Goal: Check status: Check status

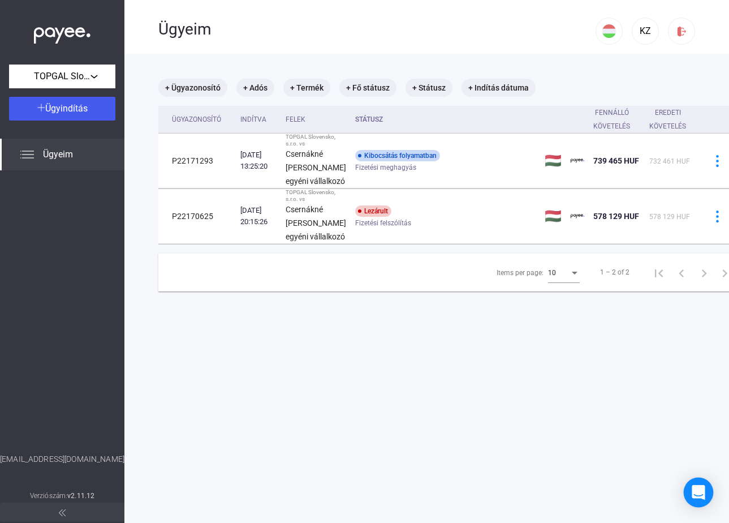
click at [697, 499] on div "Open Intercom Messenger" at bounding box center [699, 492] width 30 height 30
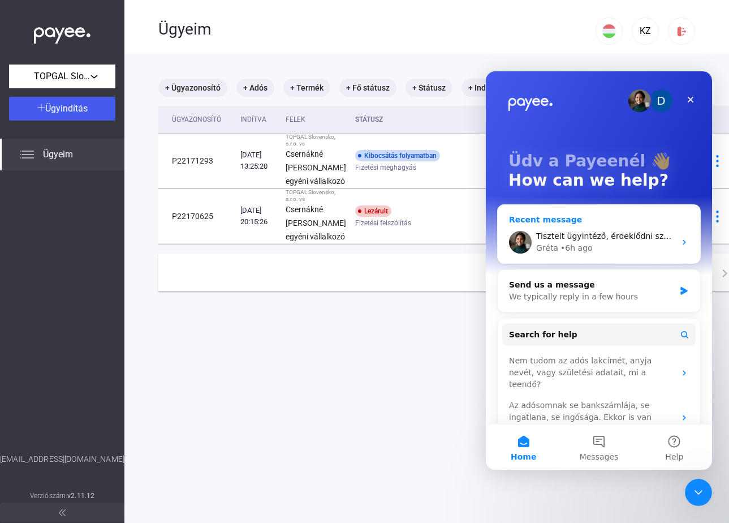
click at [605, 242] on div "Gréta • 6h ago" at bounding box center [605, 248] width 139 height 12
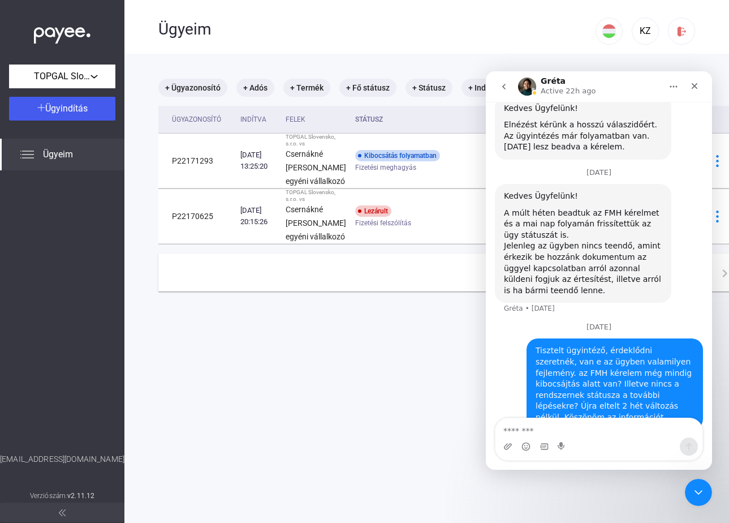
scroll to position [454, 0]
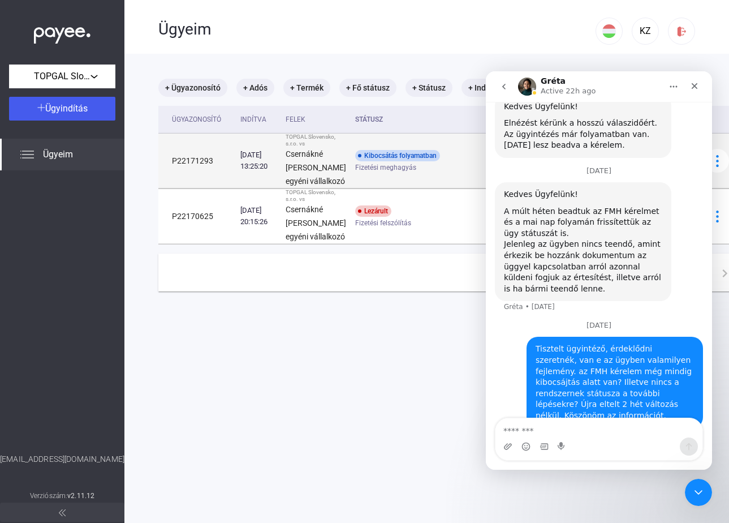
click at [242, 185] on td "[DATE] 13:25:20" at bounding box center [258, 160] width 45 height 55
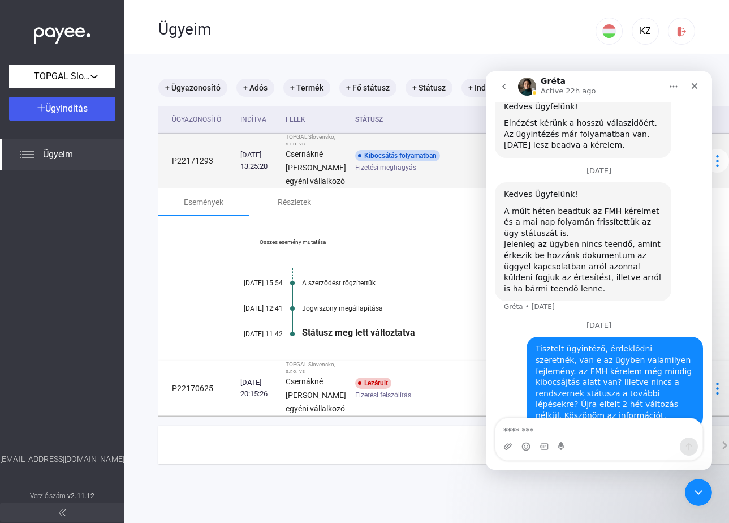
click at [295, 185] on strong "Csernákné [PERSON_NAME] egyéni vállalkozó" at bounding box center [316, 167] width 61 height 36
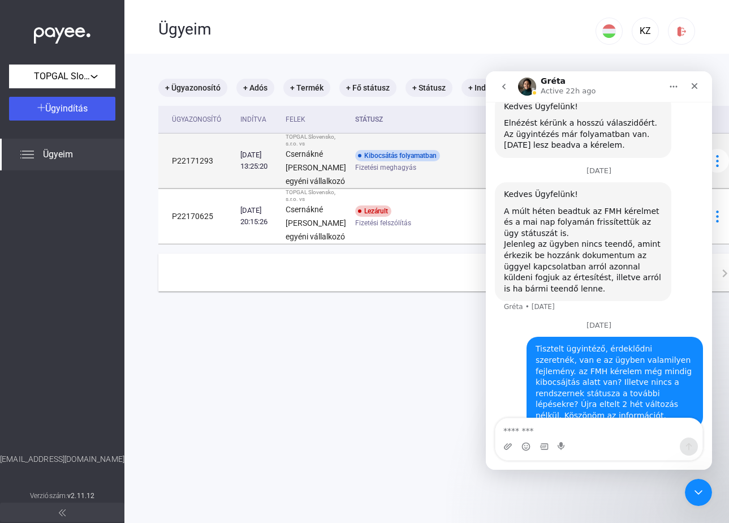
click at [281, 188] on td "[DATE] 13:25:20" at bounding box center [258, 160] width 45 height 55
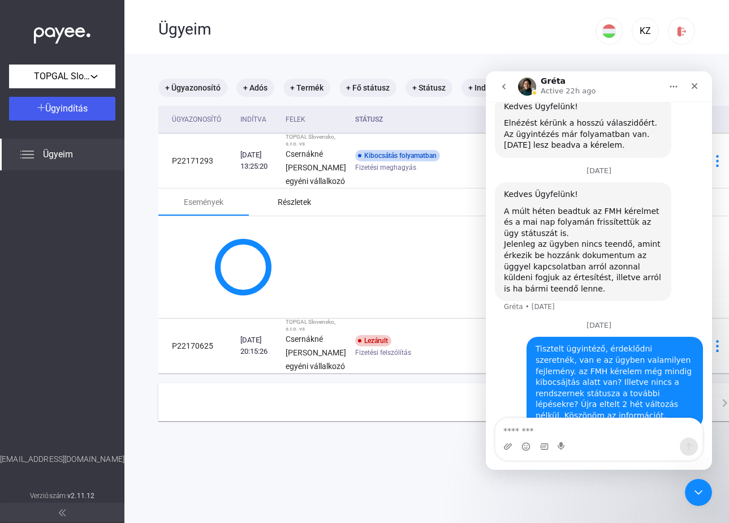
click at [278, 215] on div "Részletek" at bounding box center [294, 201] width 90 height 27
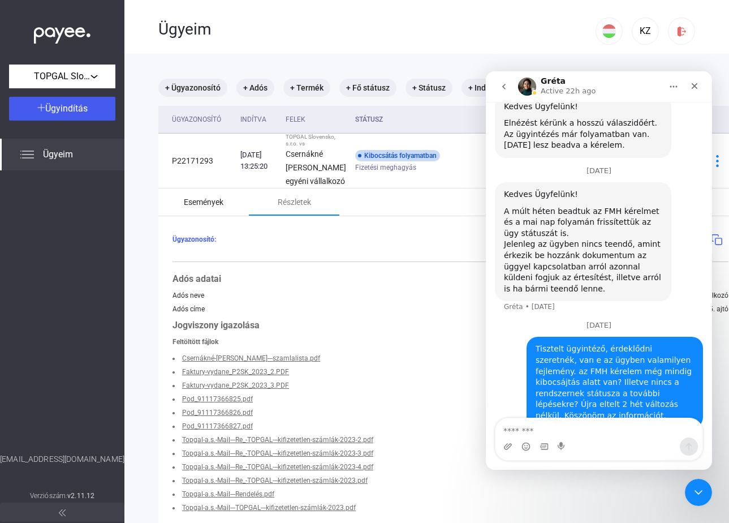
click at [221, 209] on div "Események" at bounding box center [204, 202] width 40 height 14
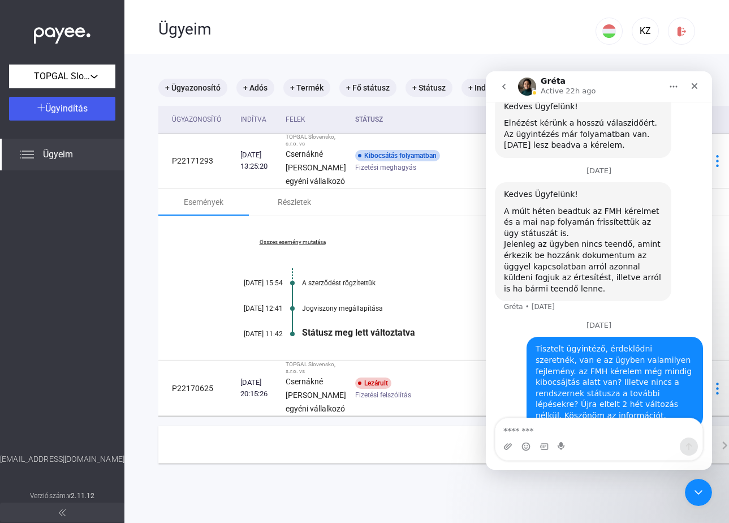
click at [662, 375] on div "Tisztelt ügyintéző, érdeklődni szeretnék, van e az ügyben valamilyen fejlemény.…" at bounding box center [615, 381] width 158 height 77
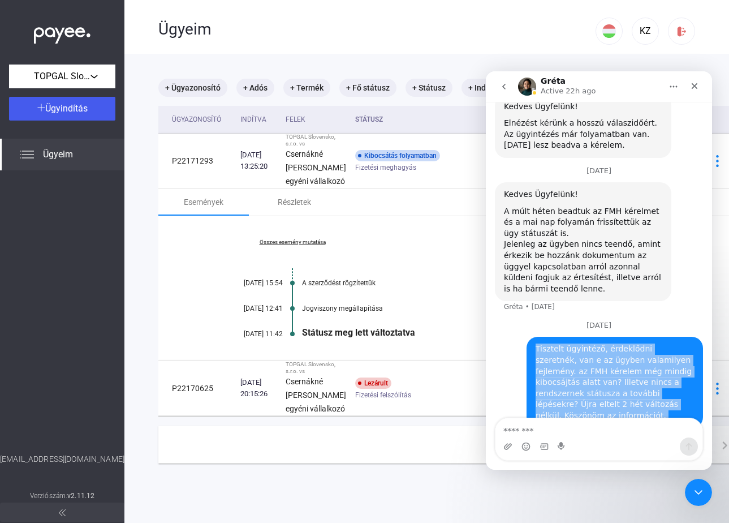
click at [662, 375] on div "Tisztelt ügyintéző, érdeklődni szeretnék, van e az ügyben valamilyen fejlemény.…" at bounding box center [615, 381] width 158 height 77
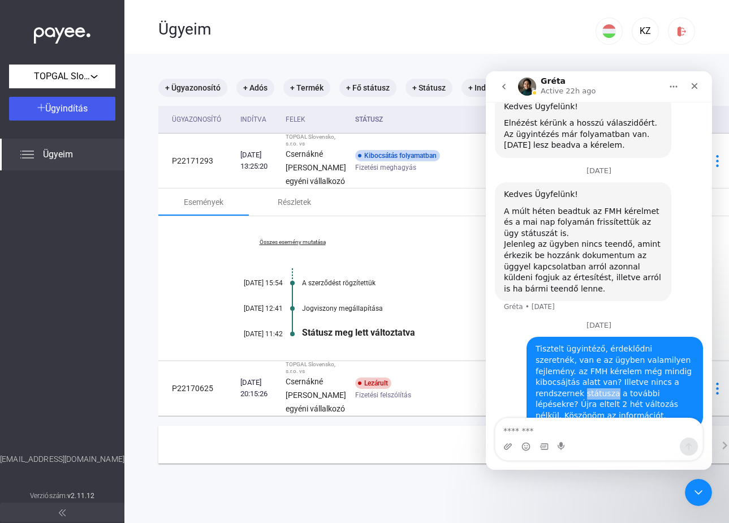
click at [662, 375] on div "Tisztelt ügyintéző, érdeklődni szeretnék, van e az ügyben valamilyen fejlemény.…" at bounding box center [615, 381] width 158 height 77
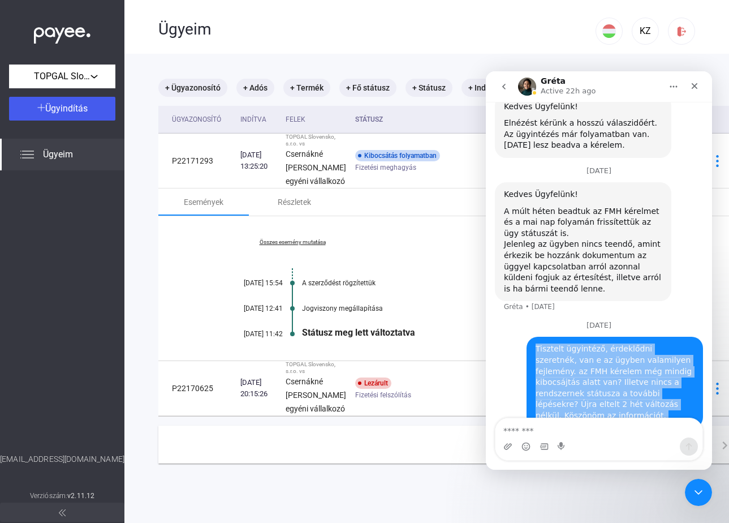
click at [662, 375] on div "Tisztelt ügyintéző, érdeklődni szeretnék, van e az ügyben valamilyen fejlemény.…" at bounding box center [615, 381] width 158 height 77
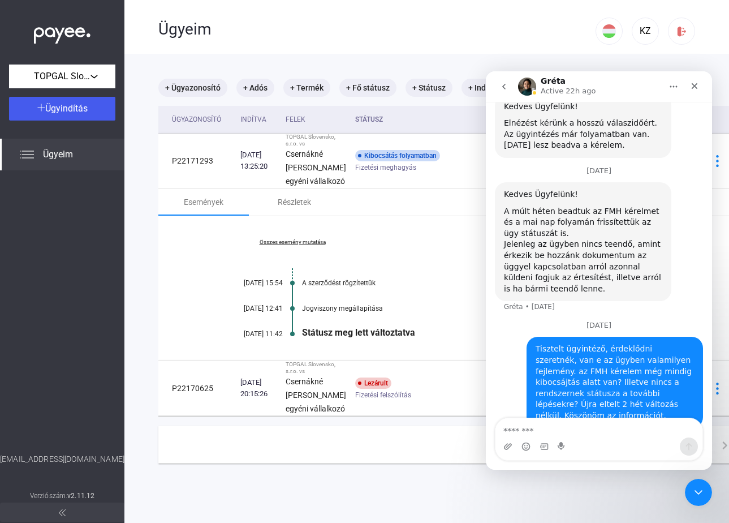
click at [567, 91] on p "Active 22h ago" at bounding box center [568, 90] width 55 height 11
